Goal: Find specific page/section: Find specific page/section

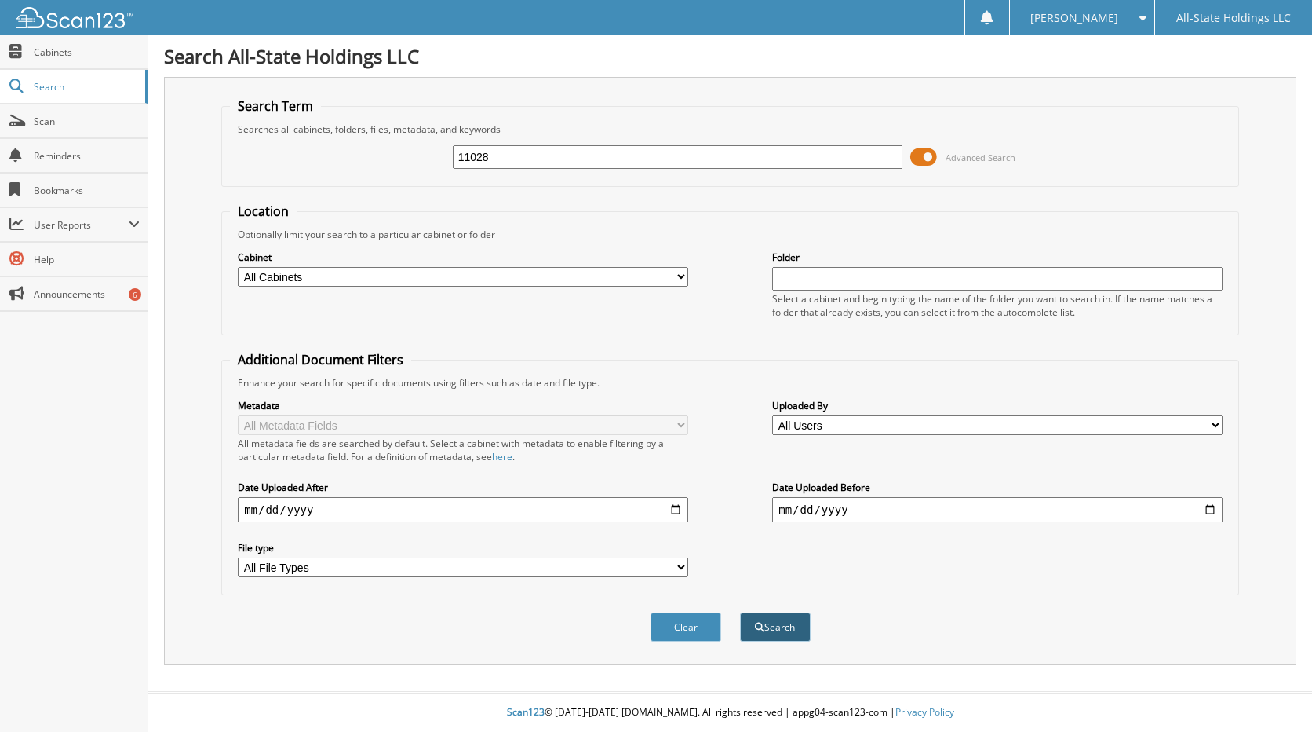
type input "11028"
click at [778, 634] on button "Search" at bounding box center [775, 626] width 71 height 29
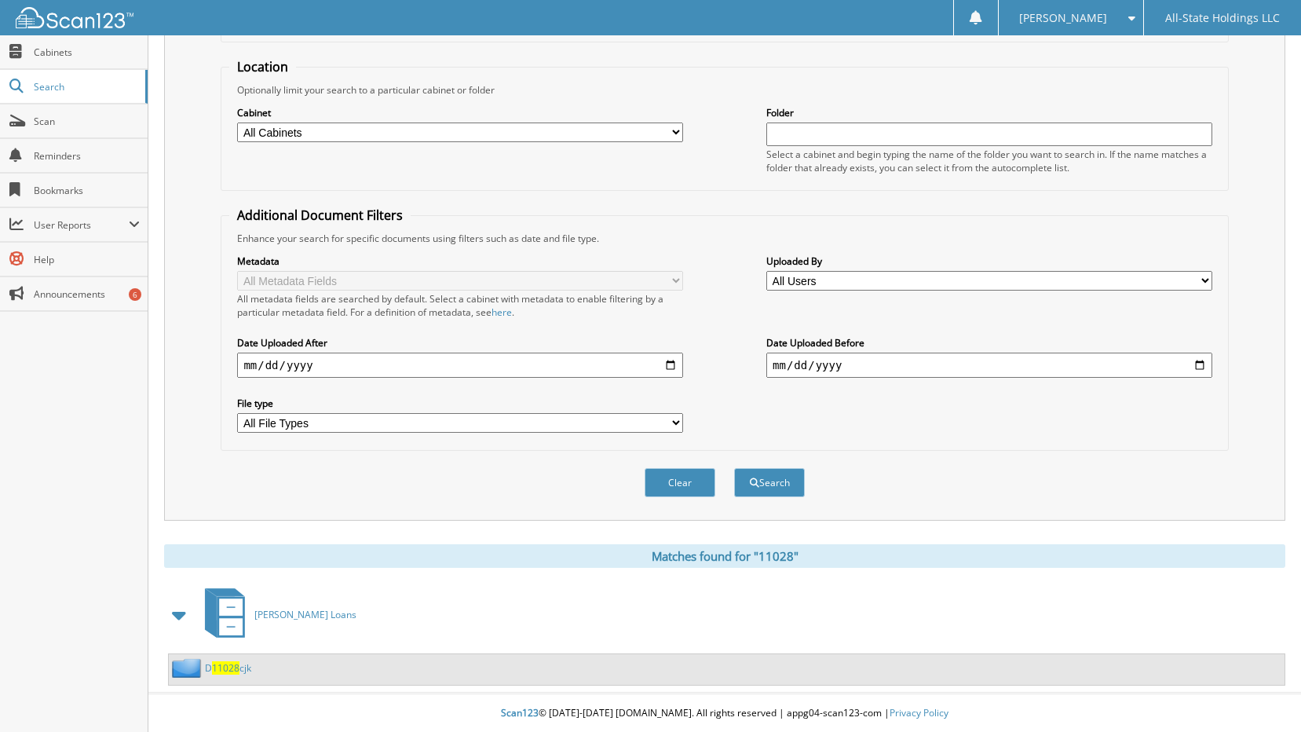
scroll to position [146, 0]
click at [237, 669] on span "11028" at bounding box center [225, 666] width 27 height 13
